Goal: Find specific page/section

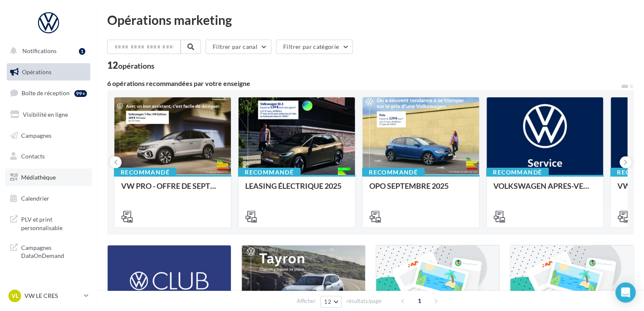
click at [38, 175] on span "Médiathèque" at bounding box center [38, 177] width 35 height 7
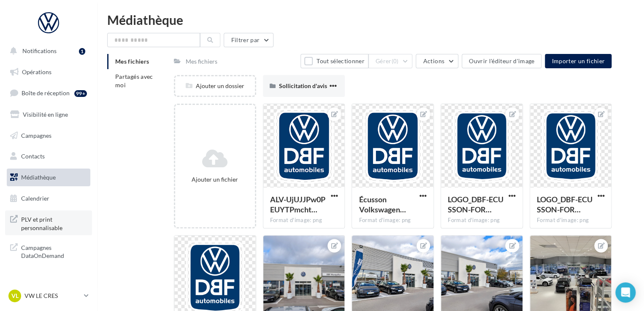
click at [44, 222] on span "PLV et print personnalisable" at bounding box center [54, 223] width 66 height 18
